Goal: Navigation & Orientation: Find specific page/section

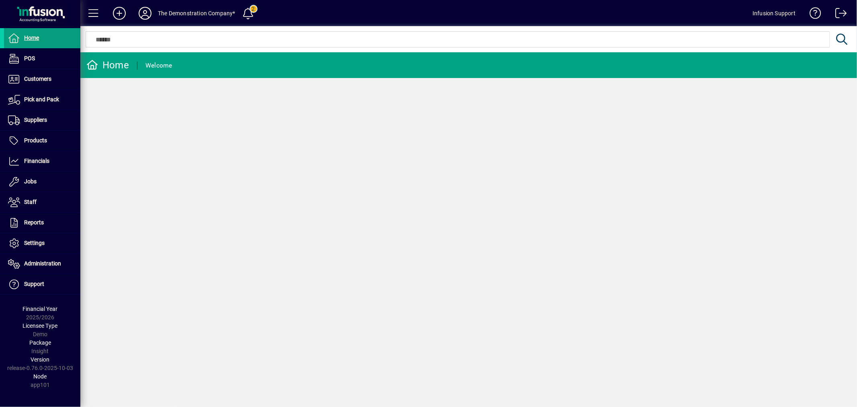
click at [151, 5] on span at bounding box center [145, 13] width 26 height 19
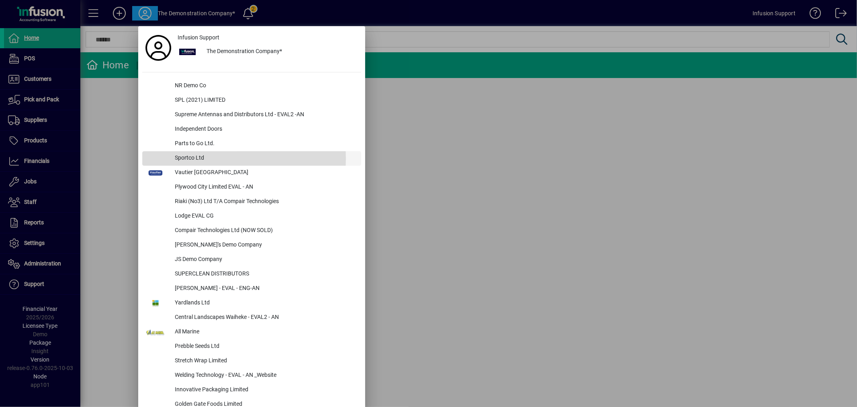
click at [189, 158] on div "Sportco Ltd" at bounding box center [264, 158] width 193 height 14
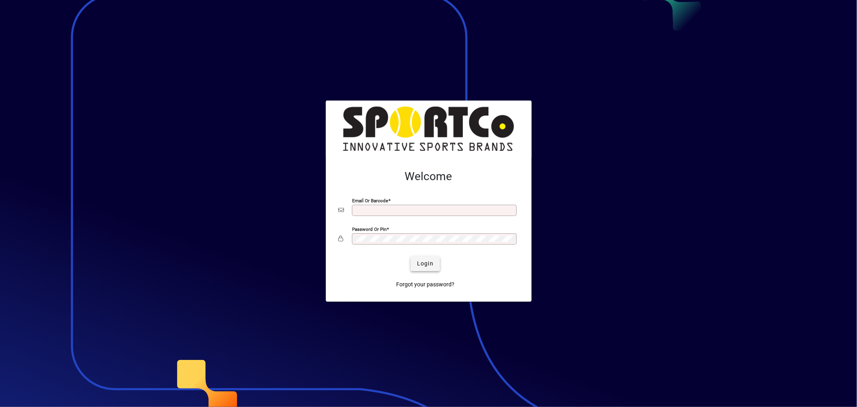
type input "**********"
click at [425, 264] on span "Login" at bounding box center [425, 263] width 16 height 8
